Goal: Communication & Community: Answer question/provide support

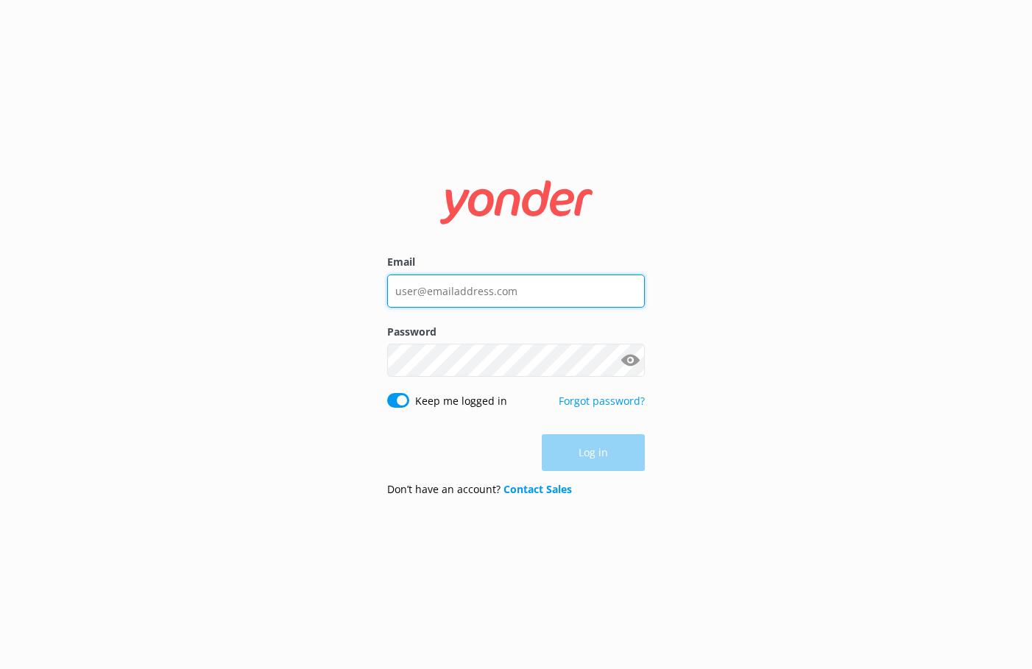
type input "[EMAIL_ADDRESS][DOMAIN_NAME]"
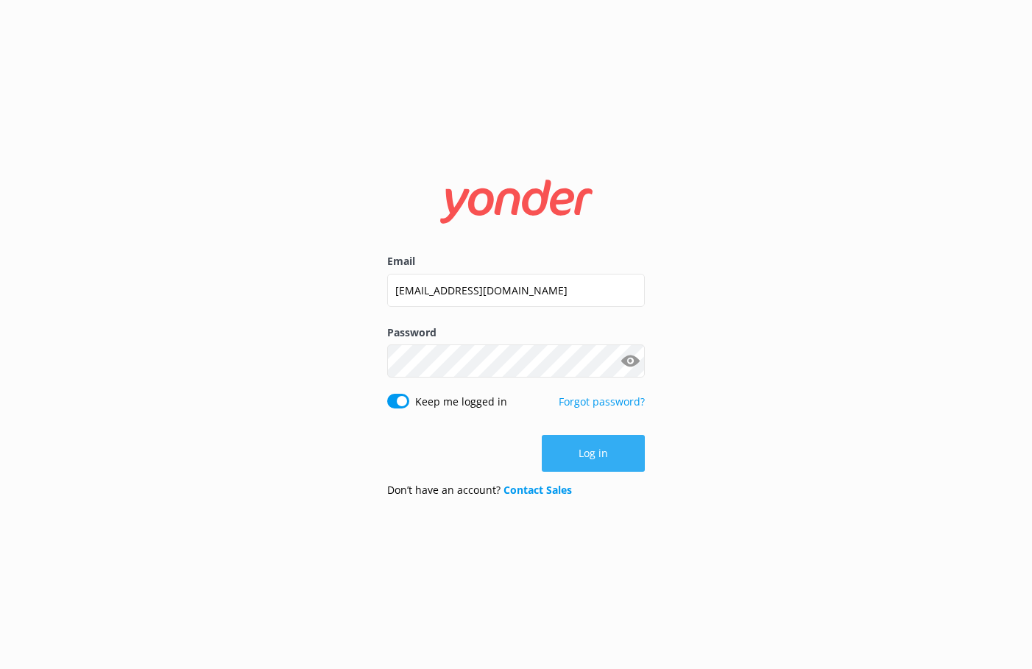
click at [573, 448] on div "Log in" at bounding box center [516, 453] width 258 height 37
click at [604, 459] on button "Log in" at bounding box center [593, 453] width 103 height 37
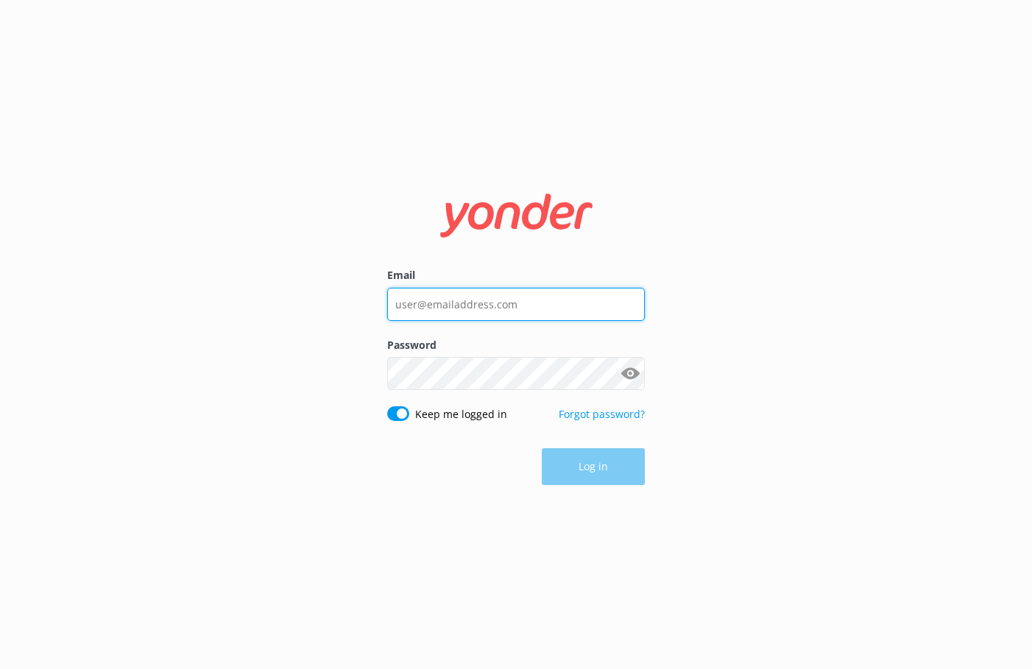
type input "[EMAIL_ADDRESS][DOMAIN_NAME]"
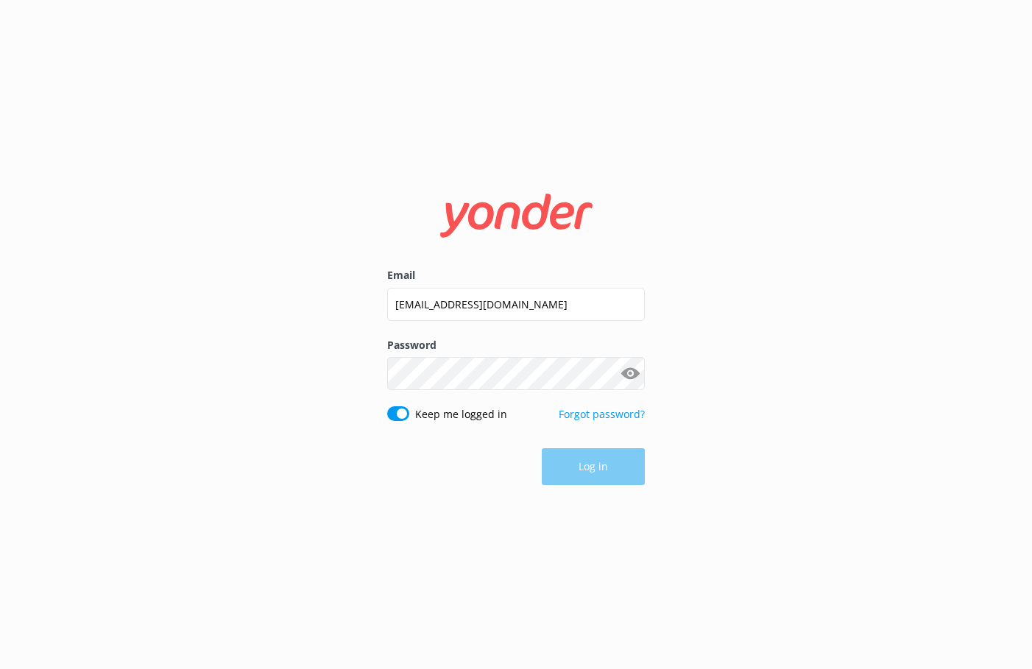
click at [573, 464] on div "Log in" at bounding box center [516, 466] width 258 height 37
click at [573, 464] on button "Log in" at bounding box center [593, 467] width 103 height 37
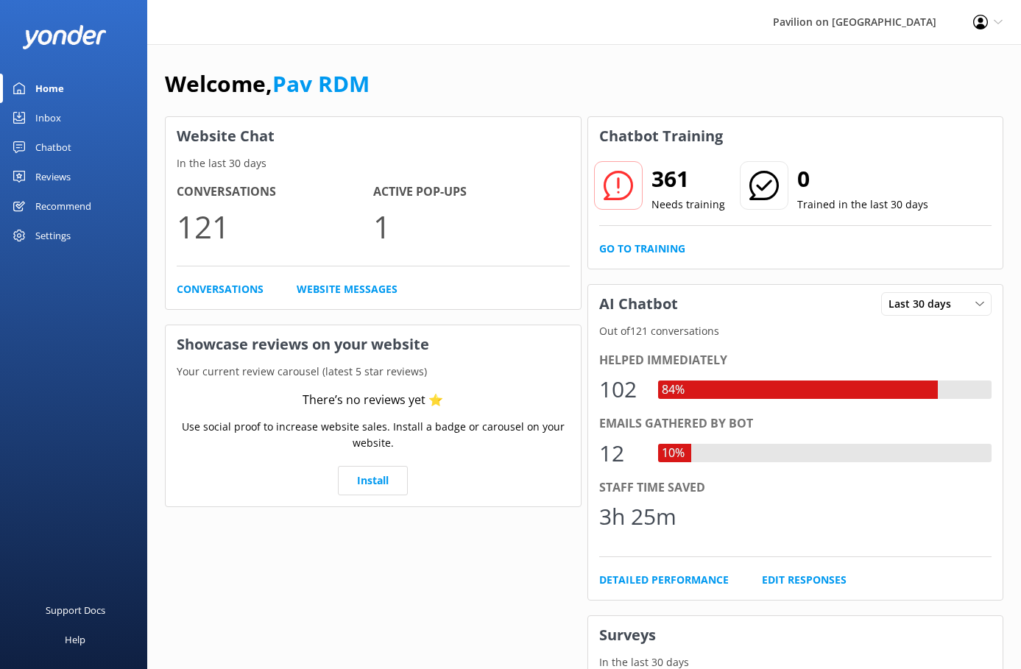
click at [43, 113] on div "Inbox" at bounding box center [48, 117] width 26 height 29
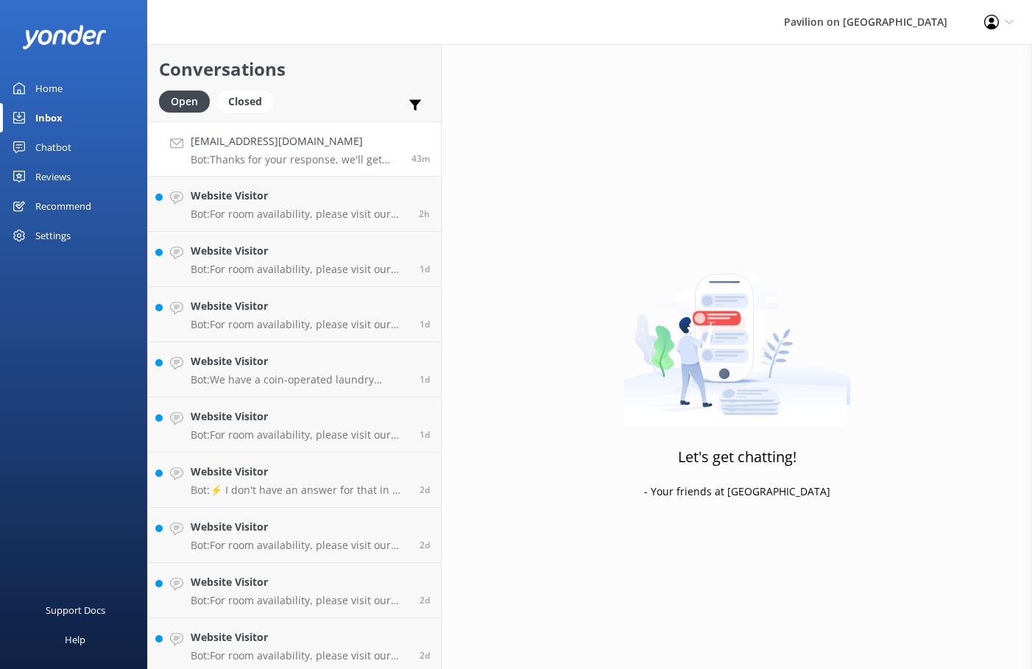
click at [239, 153] on p "Bot: Thanks for your response, we'll get back to you as soon as we can during o…" at bounding box center [296, 159] width 210 height 13
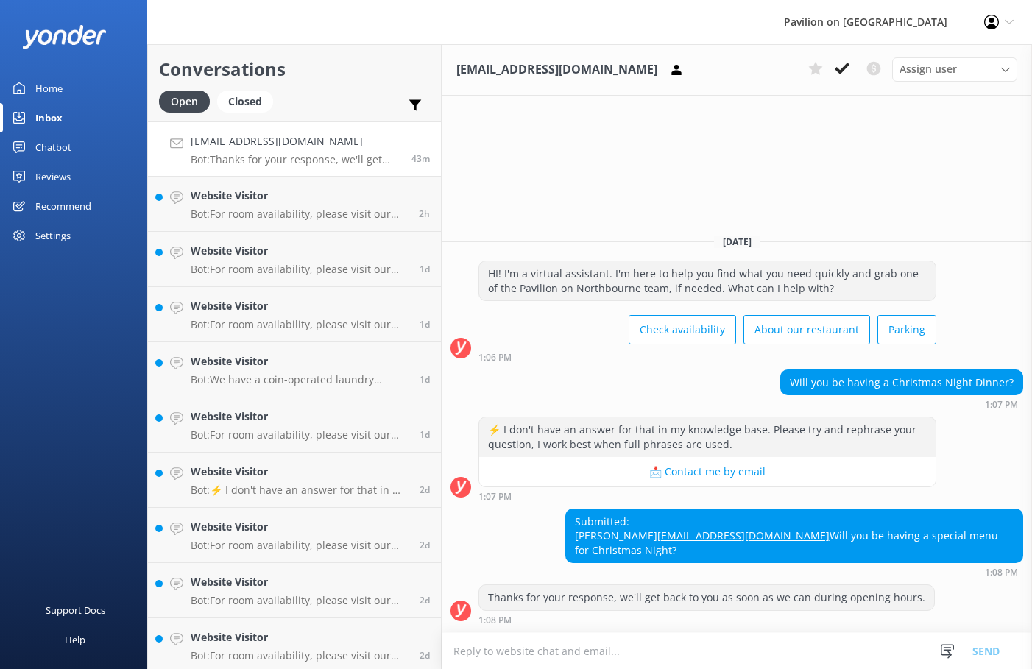
click at [492, 647] on textarea at bounding box center [737, 651] width 590 height 36
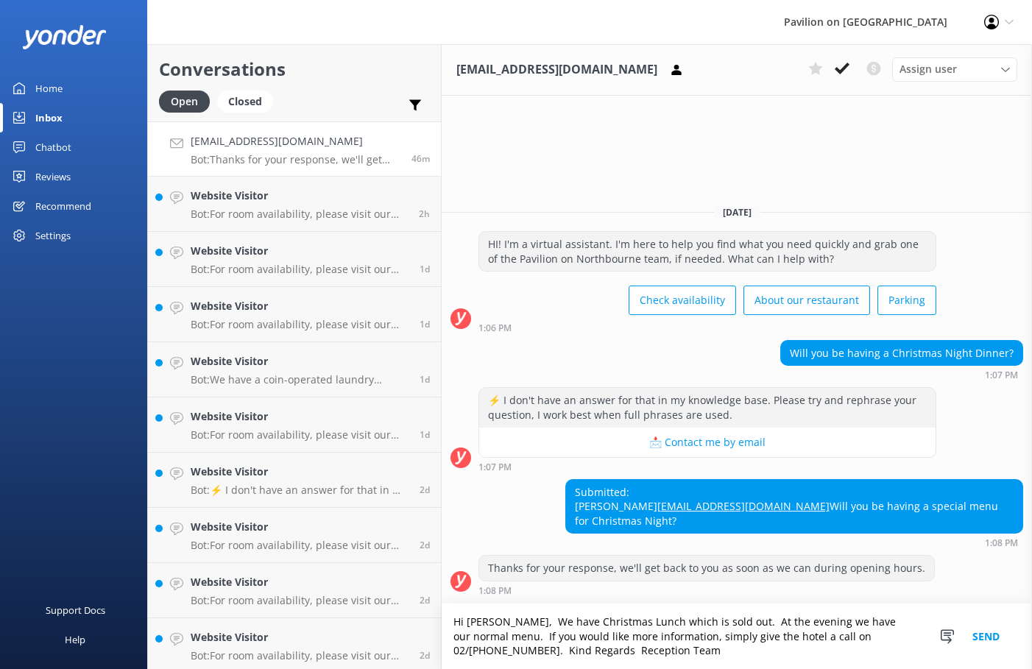
type textarea "Hi [PERSON_NAME], We have Christmas Lunch which is sold out. At the evening we …"
click at [983, 637] on button "Send" at bounding box center [985, 637] width 55 height 66
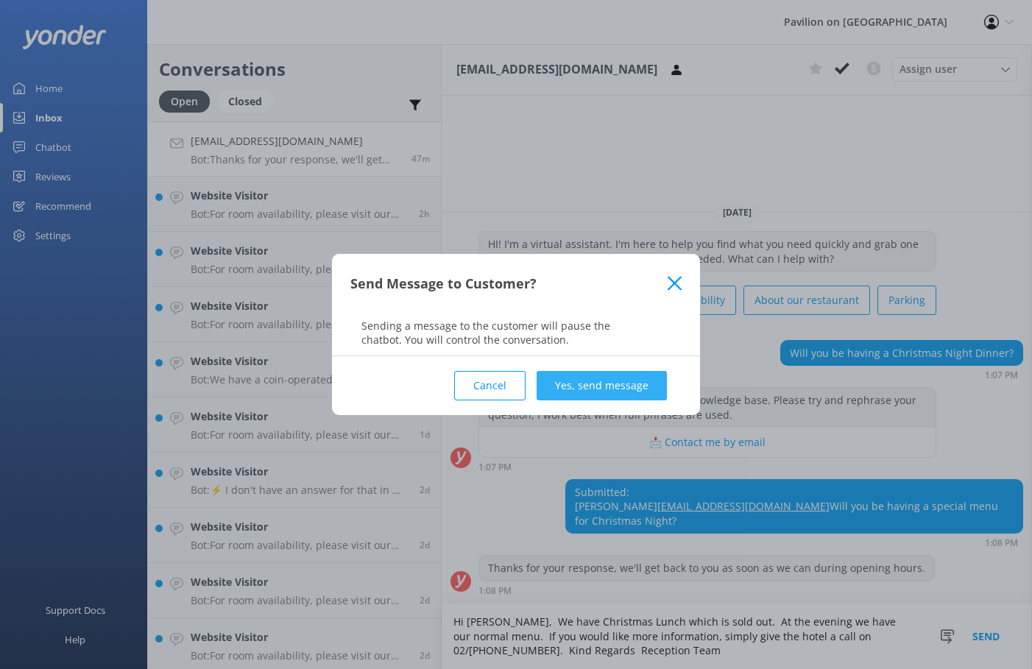
click at [592, 386] on button "Yes, send message" at bounding box center [602, 385] width 130 height 29
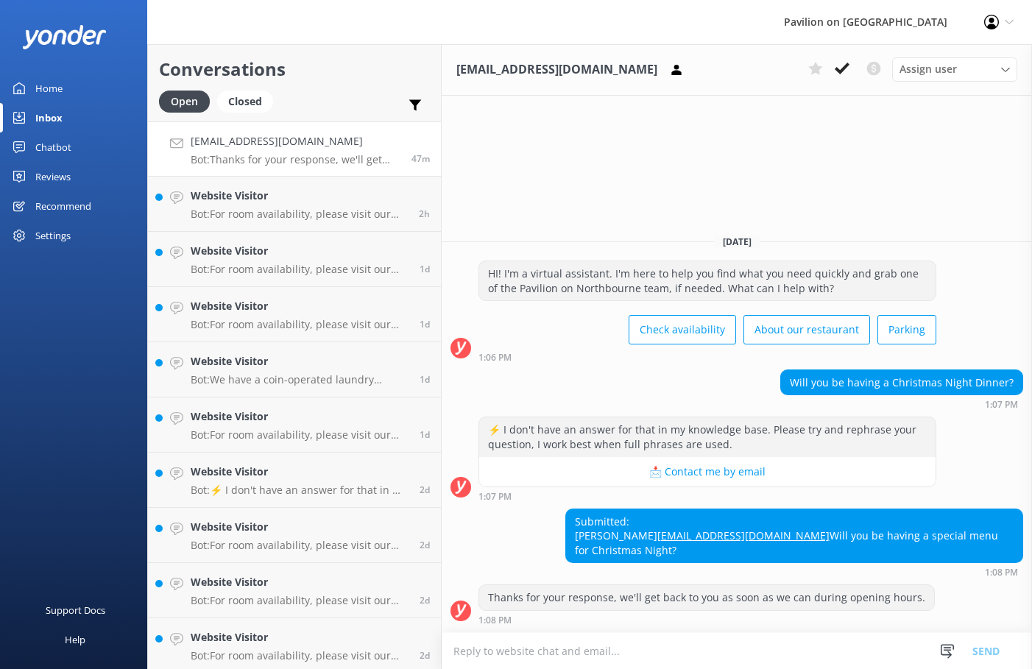
scroll to position [13, 0]
